Goal: Task Accomplishment & Management: Manage account settings

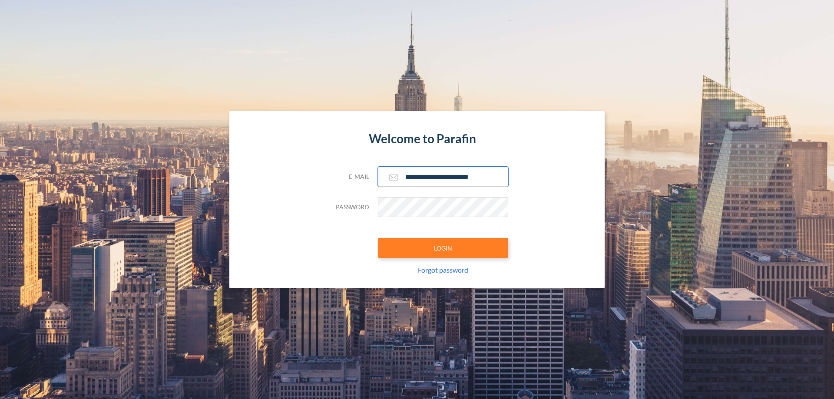
type input "**********"
click at [443, 248] on button "LOGIN" at bounding box center [443, 248] width 130 height 20
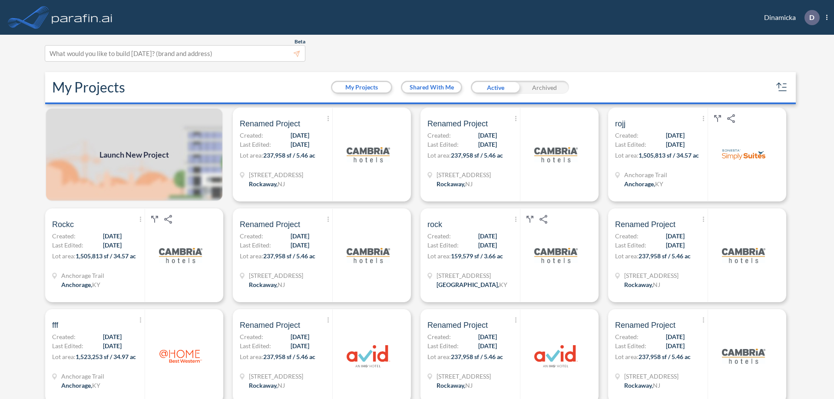
scroll to position [2, 0]
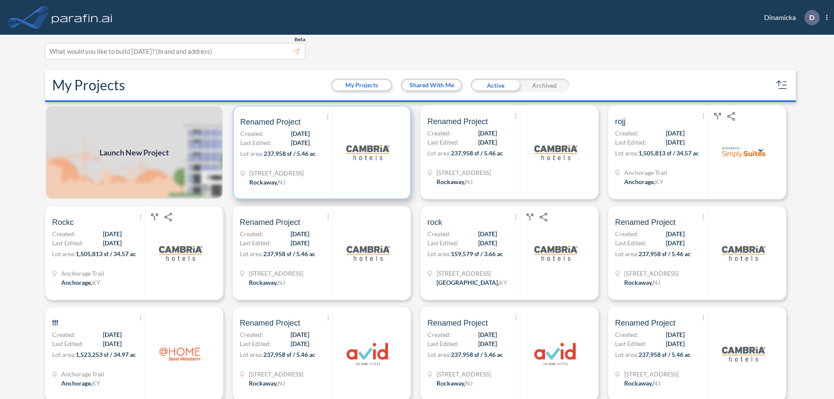
click at [320, 152] on p "Lot area: 237,958 sf / 5.46 ac" at bounding box center [286, 155] width 92 height 13
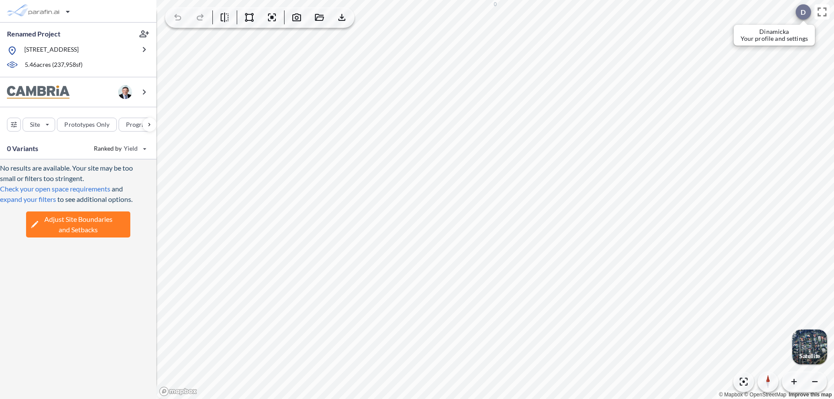
click at [798, 12] on div at bounding box center [802, 11] width 15 height 15
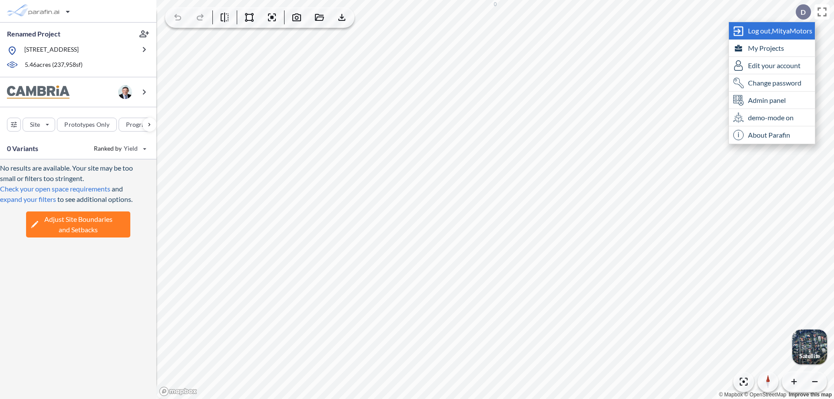
click at [780, 30] on span "Log out, MityaMotors" at bounding box center [780, 30] width 64 height 9
